Goal: Navigation & Orientation: Understand site structure

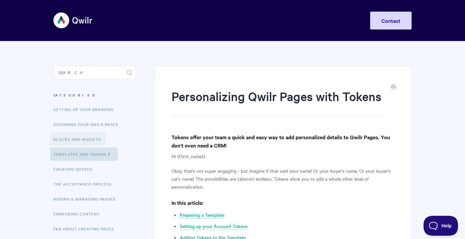
click at [94, 143] on link "Blocks and Widgets" at bounding box center [78, 139] width 56 height 13
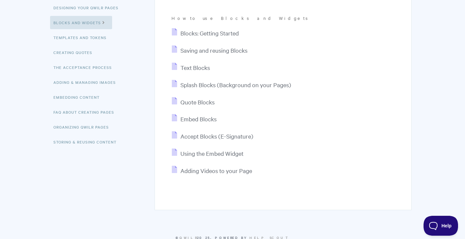
scroll to position [119, 0]
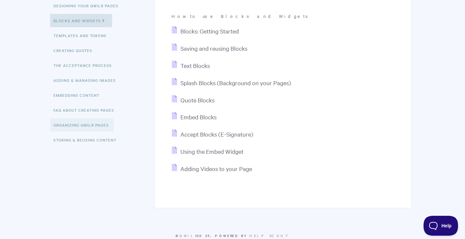
click at [86, 121] on link "Organizing Qwilr Pages" at bounding box center [82, 124] width 64 height 13
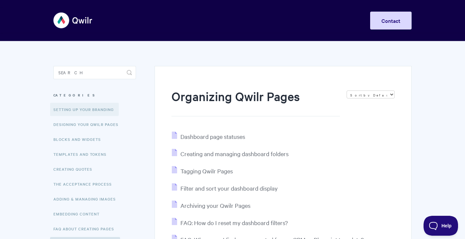
click at [81, 109] on link "Setting up your Branding" at bounding box center [84, 109] width 69 height 13
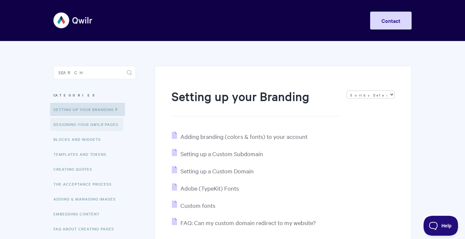
click at [81, 121] on link "Designing Your Qwilr Pages" at bounding box center [86, 124] width 73 height 13
